Goal: Check status: Check status

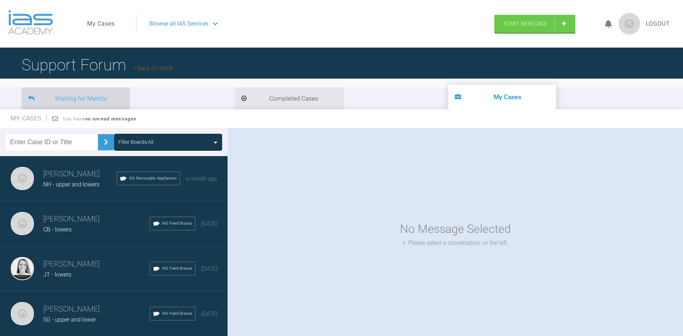
click at [86, 98] on li "Waiting for Mentor" at bounding box center [76, 98] width 108 height 22
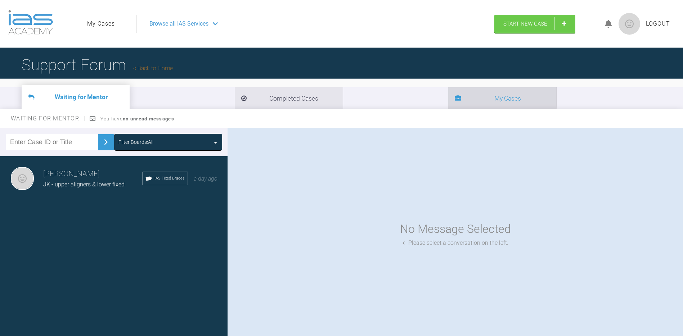
click at [448, 100] on li "My Cases" at bounding box center [502, 98] width 108 height 22
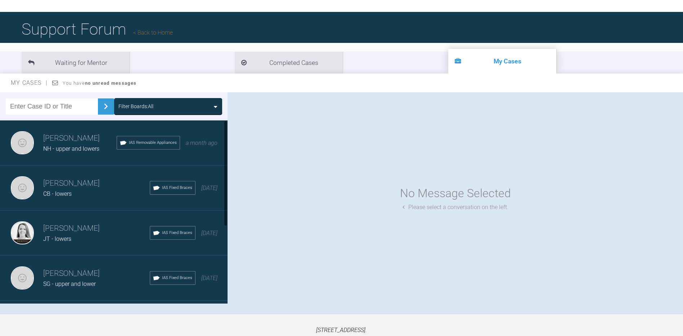
scroll to position [36, 0]
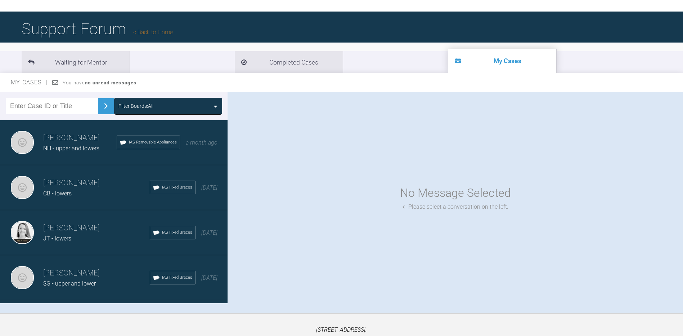
click at [79, 149] on span "NH - upper and lowers" at bounding box center [71, 148] width 56 height 7
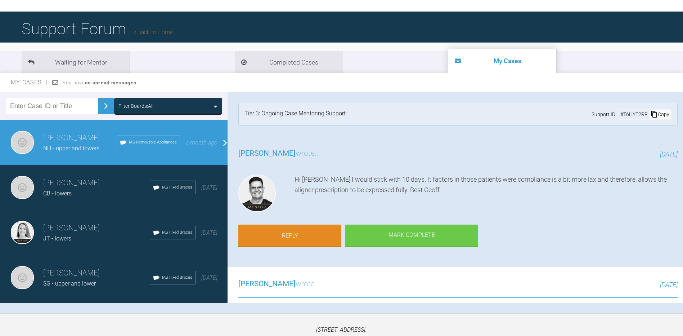
click at [72, 184] on h3 "[PERSON_NAME]" at bounding box center [96, 183] width 107 height 12
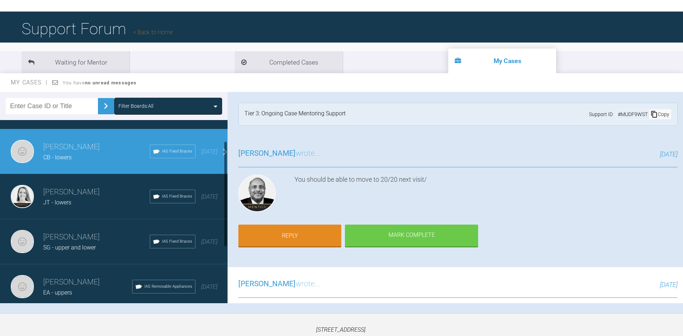
click at [68, 198] on div "JT - lowers" at bounding box center [96, 202] width 107 height 9
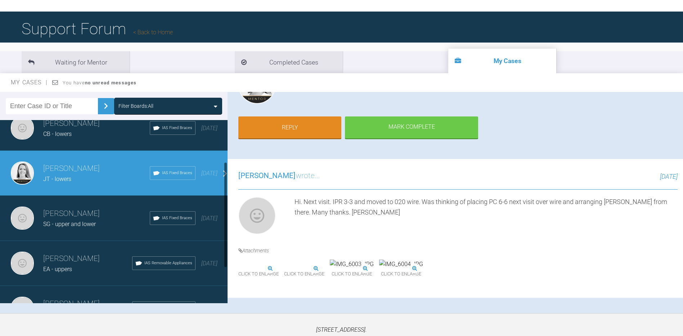
scroll to position [72, 0]
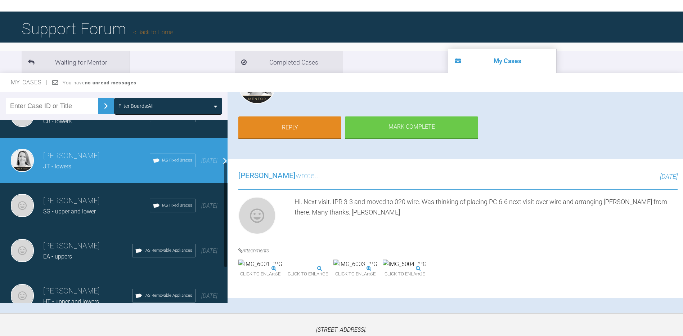
click at [76, 203] on h3 "[PERSON_NAME]" at bounding box center [96, 201] width 107 height 12
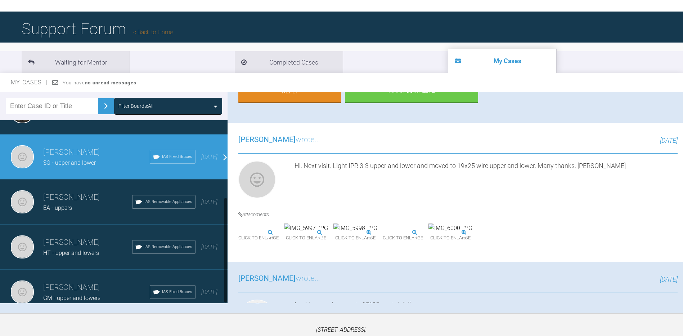
scroll to position [132, 0]
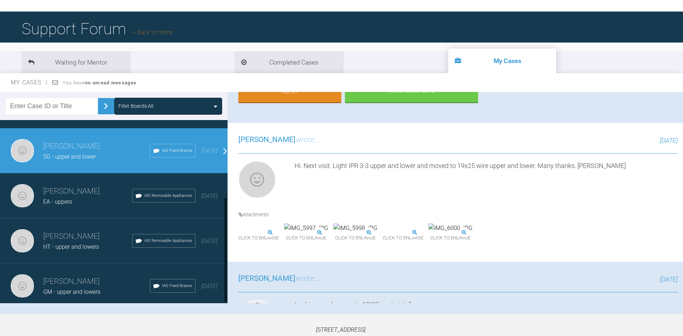
click at [69, 198] on span "EA - uppers" at bounding box center [57, 201] width 29 height 7
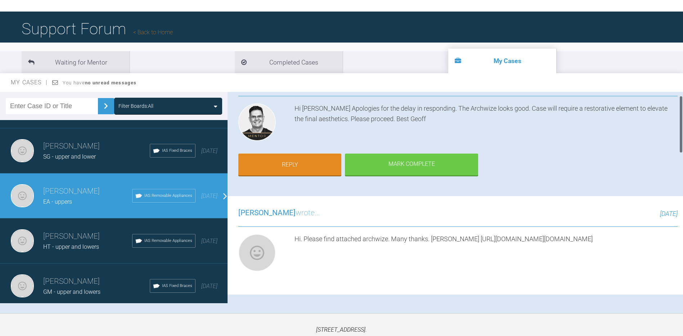
scroll to position [0, 0]
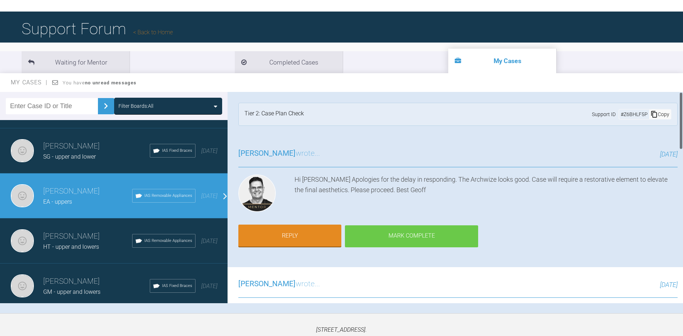
click at [401, 240] on div "Mark Complete" at bounding box center [411, 236] width 133 height 22
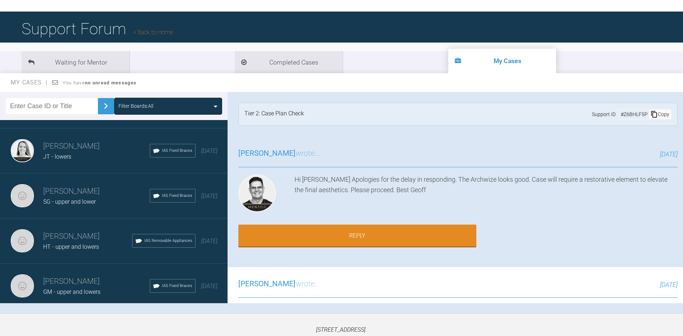
click at [75, 247] on div "[PERSON_NAME] HT - upper and lowers IAS Removable Appliances [DATE]" at bounding box center [116, 240] width 233 height 45
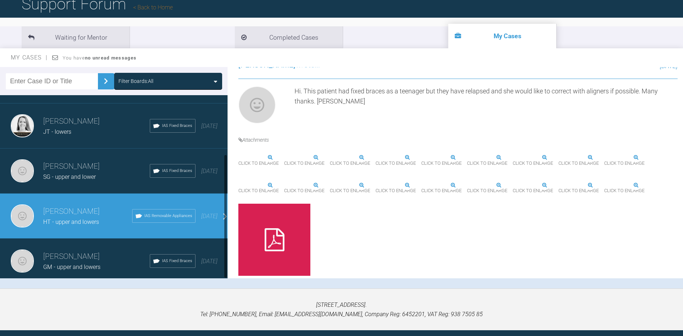
scroll to position [72, 0]
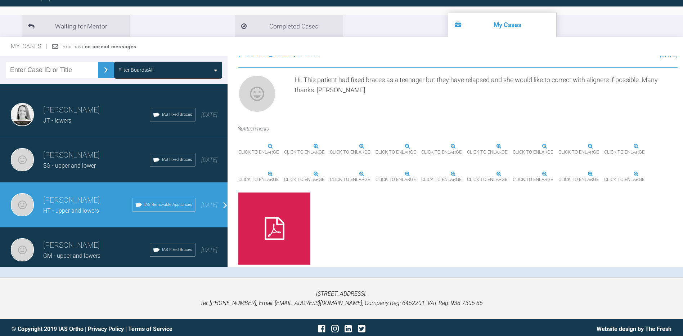
click at [97, 252] on span "GM - upper and lowers" at bounding box center [71, 255] width 57 height 7
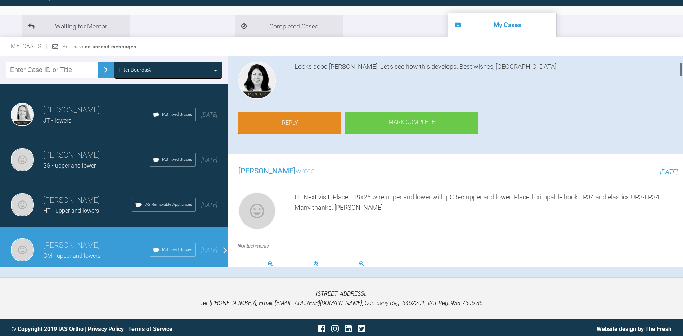
scroll to position [0, 0]
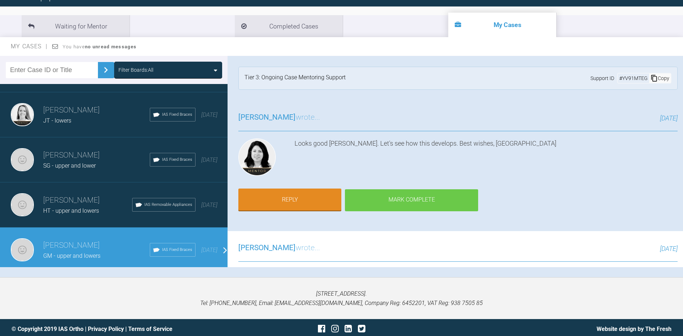
click at [428, 203] on div "Mark Complete" at bounding box center [411, 200] width 133 height 22
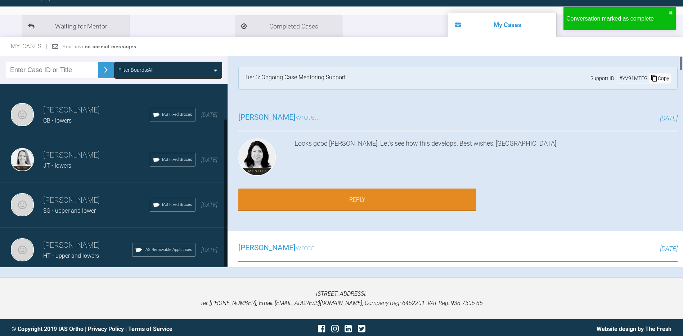
scroll to position [42, 0]
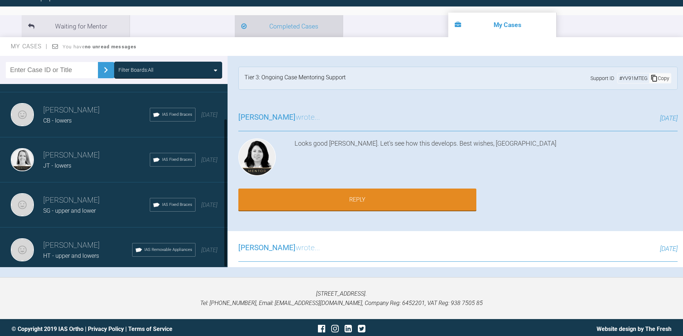
click at [235, 21] on li "Completed Cases" at bounding box center [289, 26] width 108 height 22
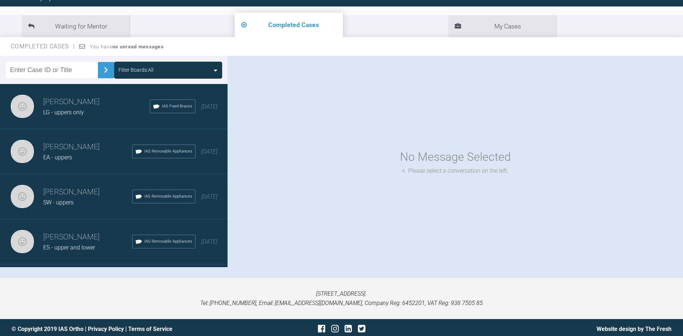
click at [95, 114] on div "LG - uppers only" at bounding box center [96, 112] width 107 height 9
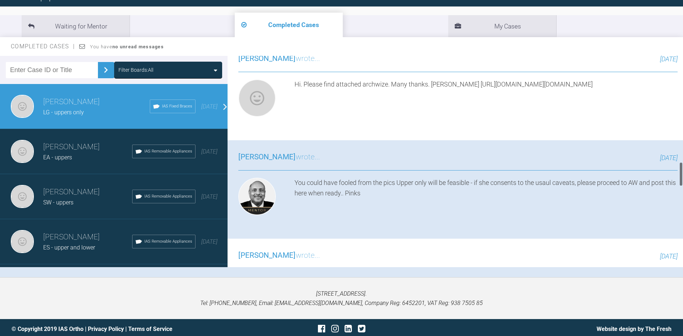
scroll to position [936, 0]
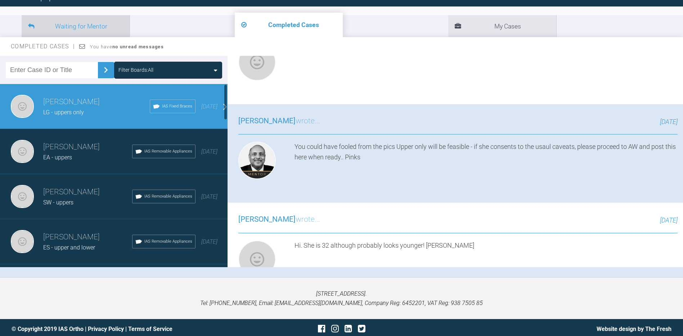
click at [101, 23] on li "Waiting for Mentor" at bounding box center [76, 26] width 108 height 22
